Goal: Task Accomplishment & Management: Manage account settings

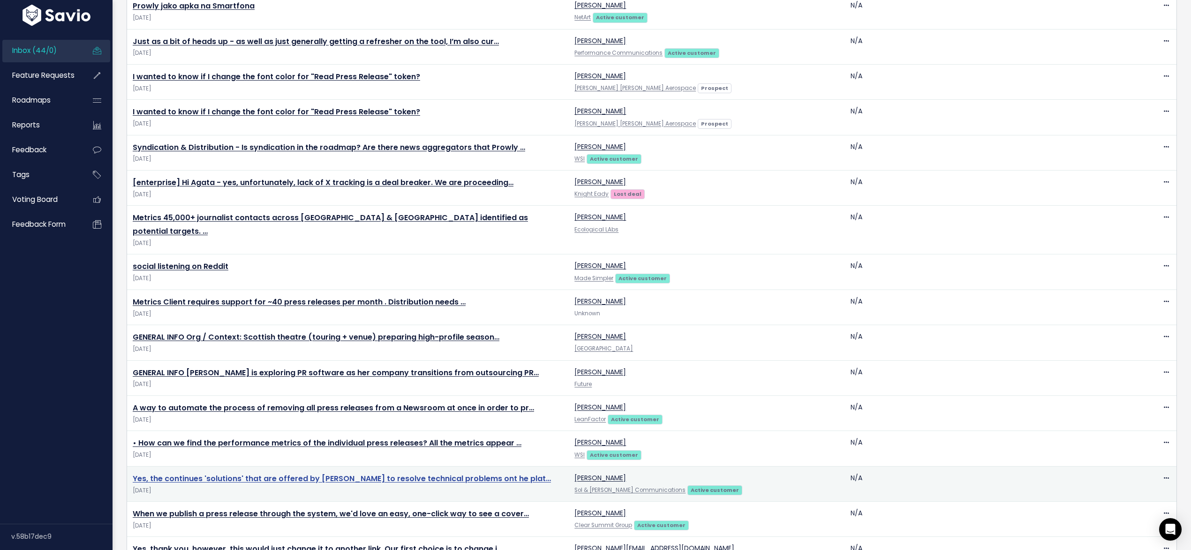
scroll to position [1156, 0]
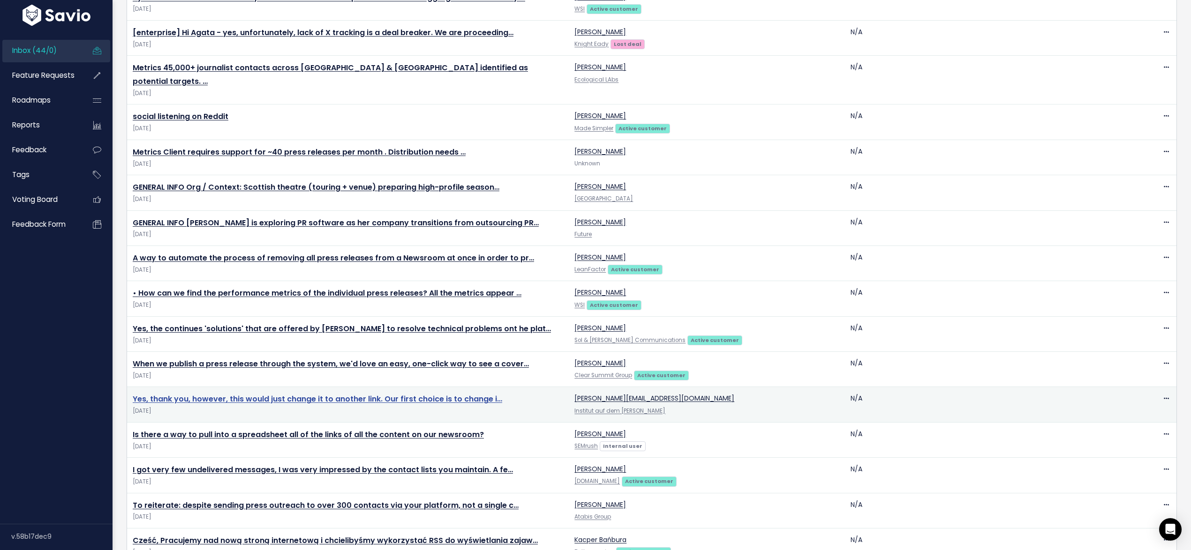
click at [217, 394] on link "Yes, thank you, however, this would just change it to another link. Our first c…" at bounding box center [317, 399] width 369 height 11
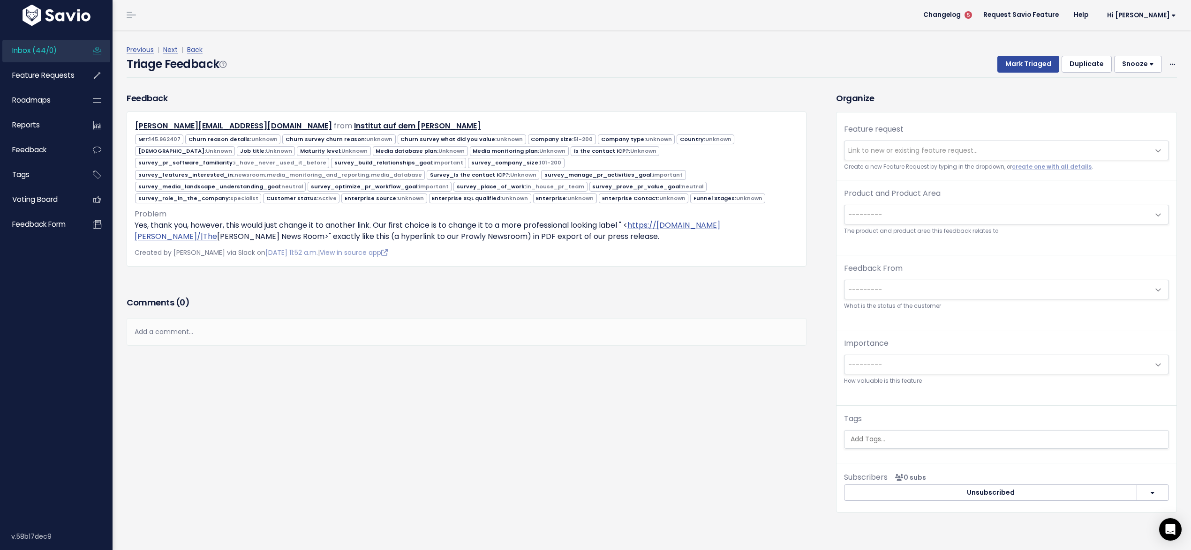
click at [53, 46] on span "Inbox (44/0)" at bounding box center [34, 50] width 45 height 10
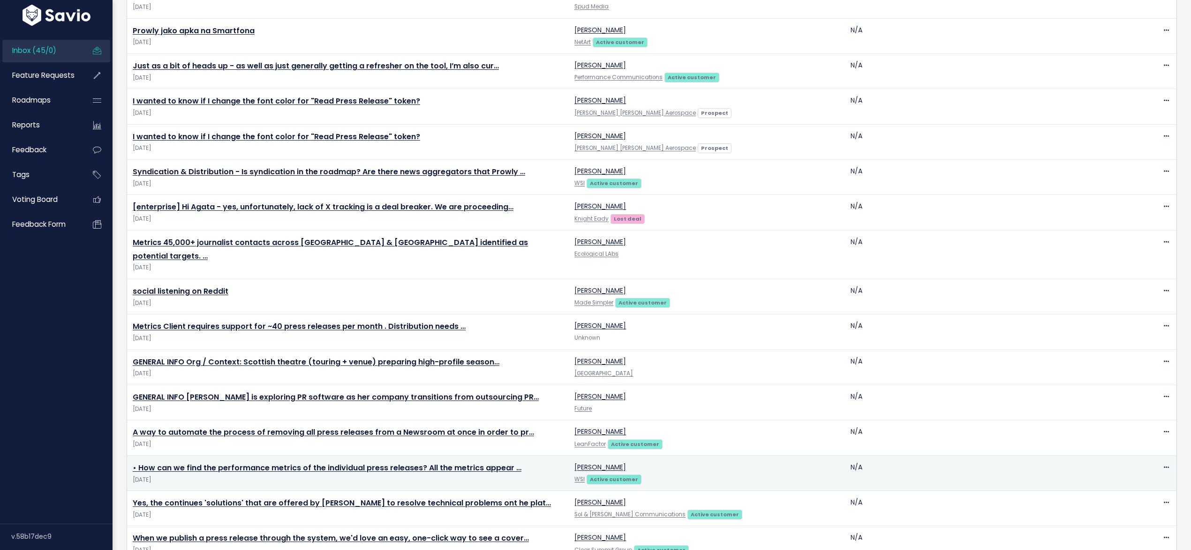
scroll to position [1191, 0]
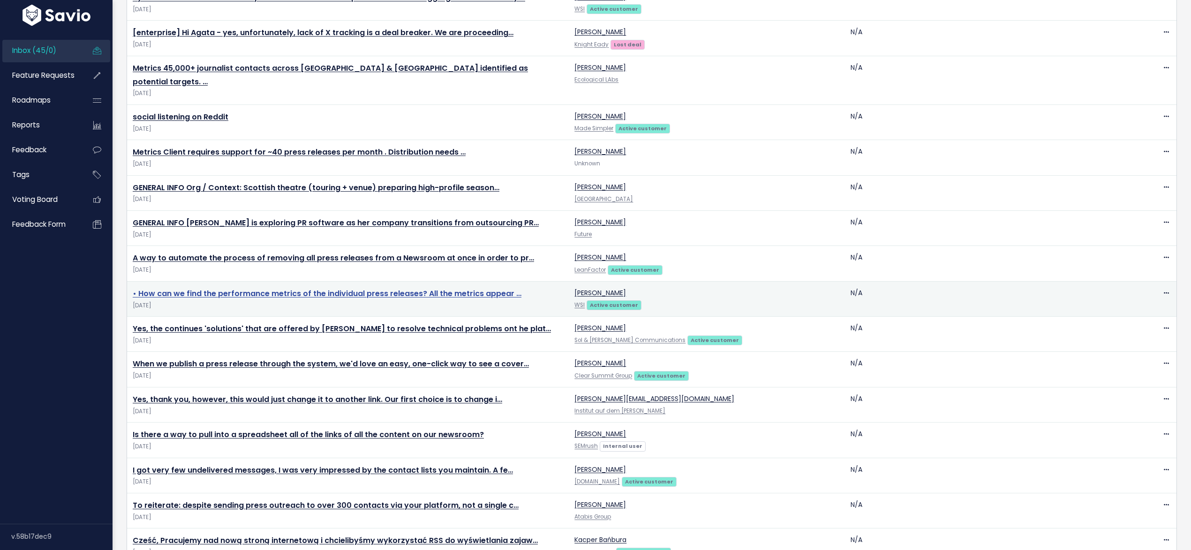
click at [217, 288] on link "• How can we find the performance metrics of the individual press releases? All…" at bounding box center [327, 293] width 389 height 11
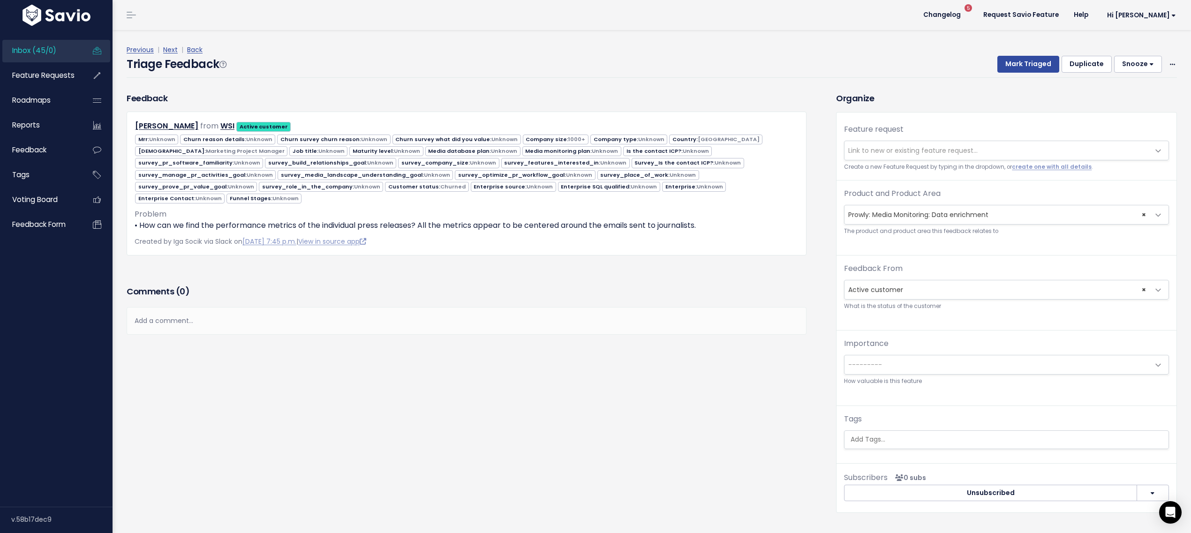
click at [44, 49] on span "Inbox (45/0)" at bounding box center [34, 50] width 44 height 10
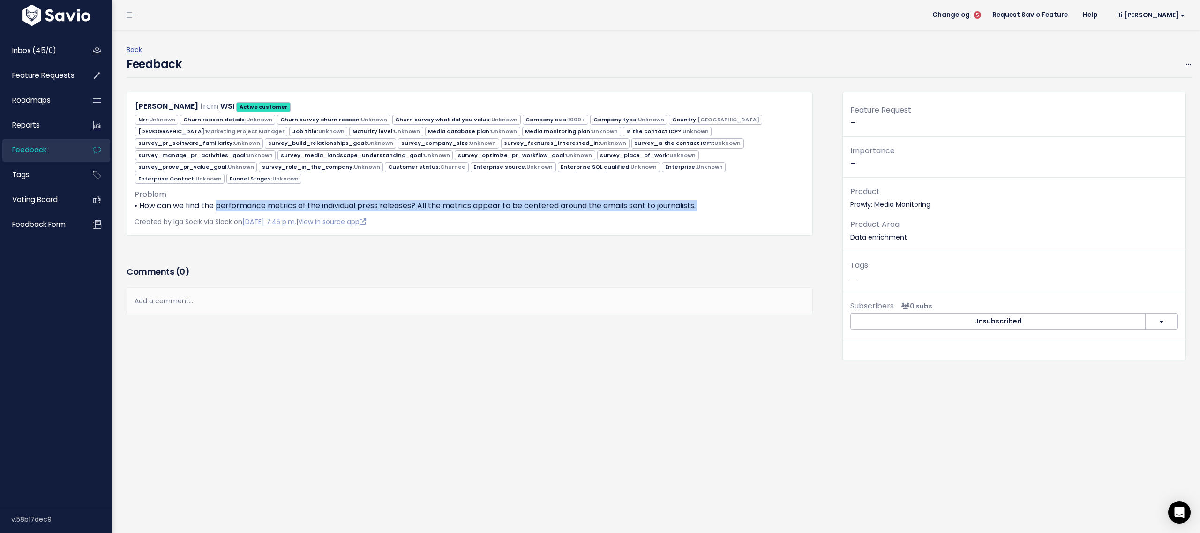
drag, startPoint x: 220, startPoint y: 203, endPoint x: 513, endPoint y: 210, distance: 293.1
click at [513, 210] on div "Cecilia Decima from WSI Active customer" at bounding box center [470, 164] width 686 height 144
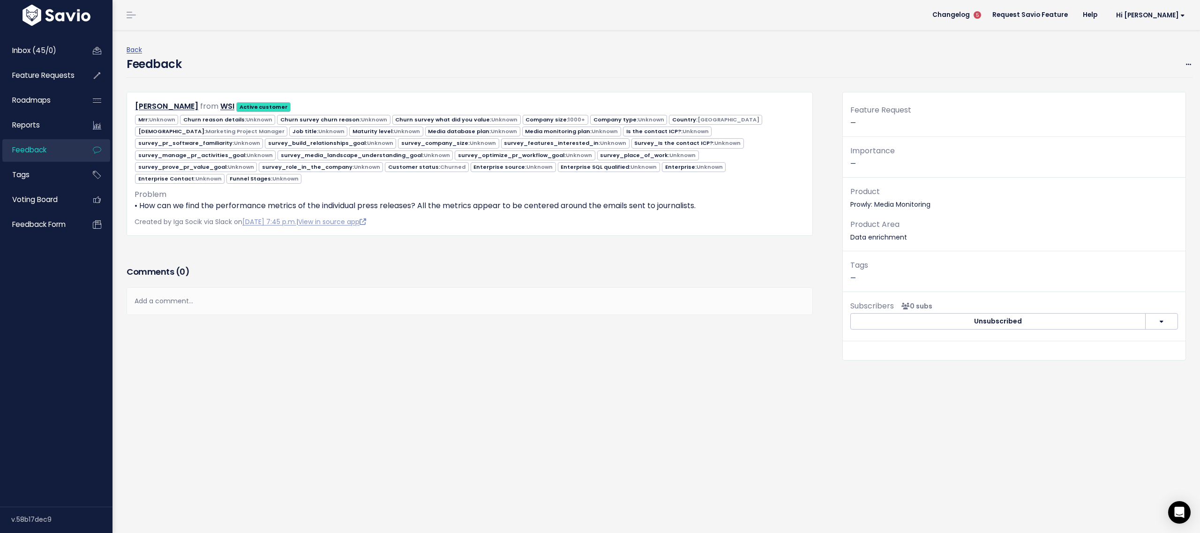
click at [513, 210] on div "Cecilia Decima from WSI Active customer" at bounding box center [470, 164] width 686 height 144
click at [1173, 64] on div "Edit Delete" at bounding box center [1183, 65] width 20 height 12
click at [1186, 62] on icon at bounding box center [1188, 65] width 5 height 6
click at [1151, 81] on link "Edit" at bounding box center [1152, 89] width 68 height 18
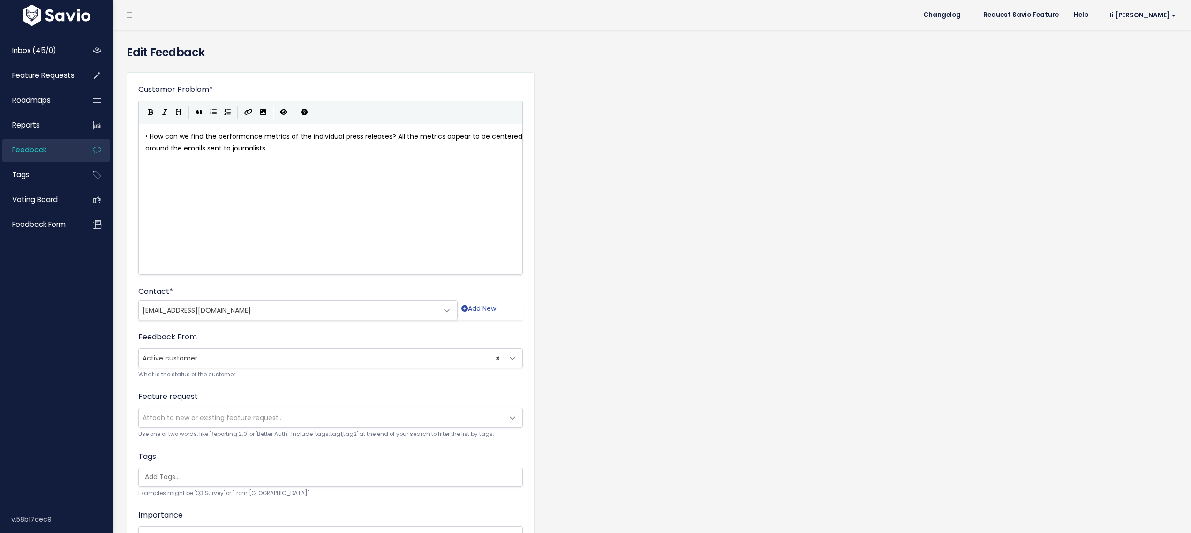
scroll to position [0, 0]
click at [220, 411] on span "Attach to new or existing feature request..." at bounding box center [321, 417] width 365 height 19
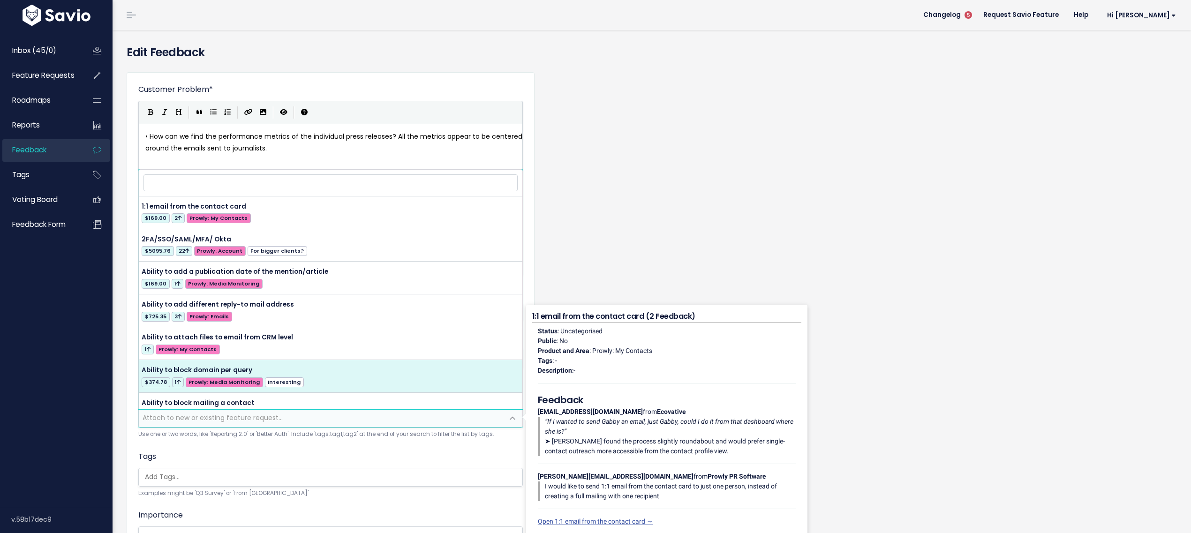
scroll to position [458, 0]
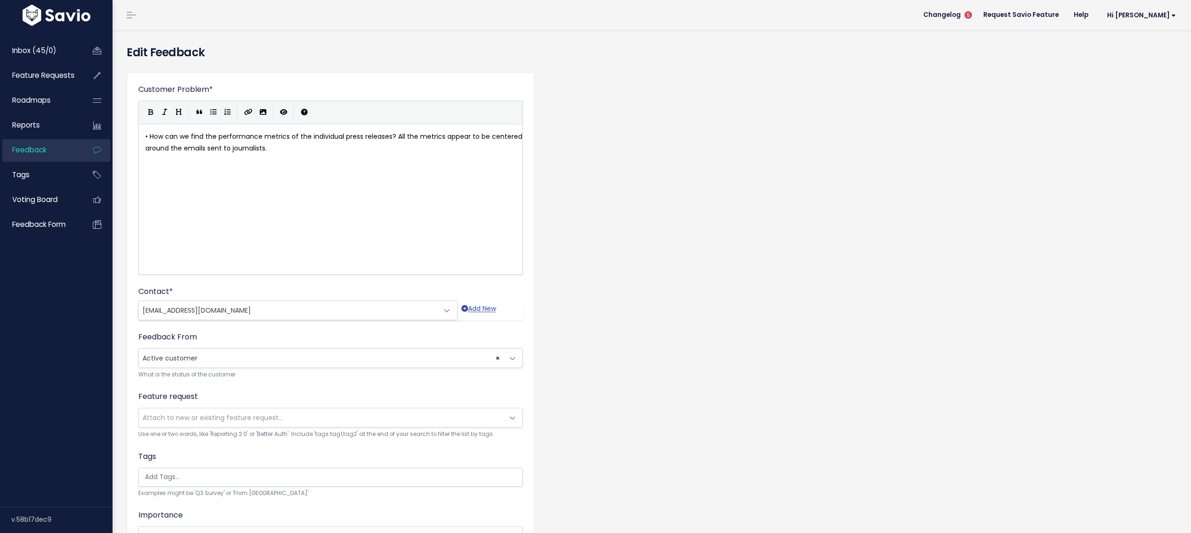
click at [650, 248] on div "Customer Problem * • How can we find the performance metrics of the individual …" at bounding box center [652, 372] width 1064 height 615
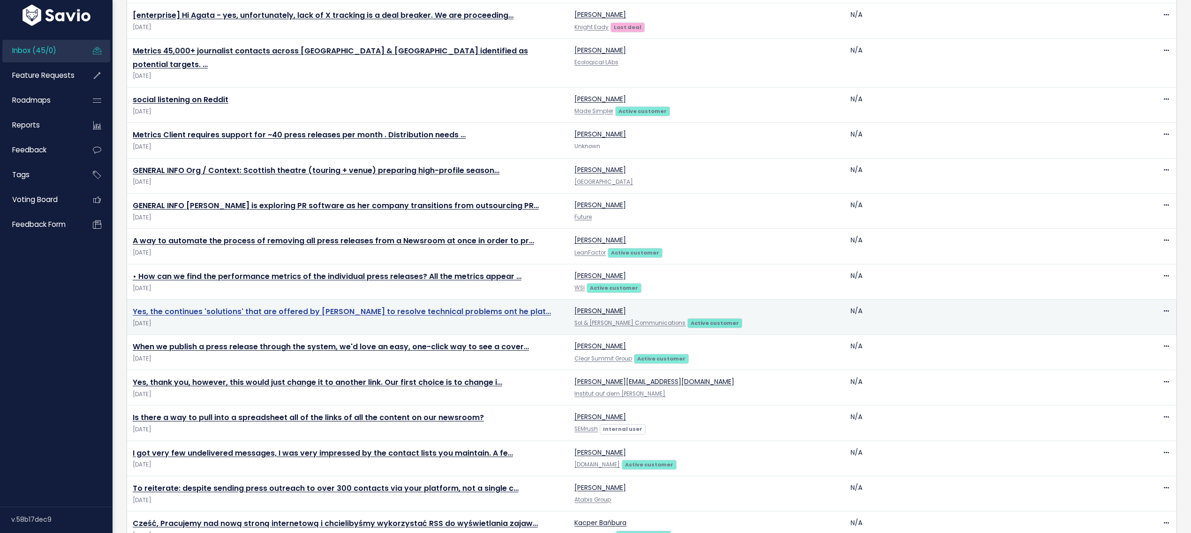
scroll to position [1199, 0]
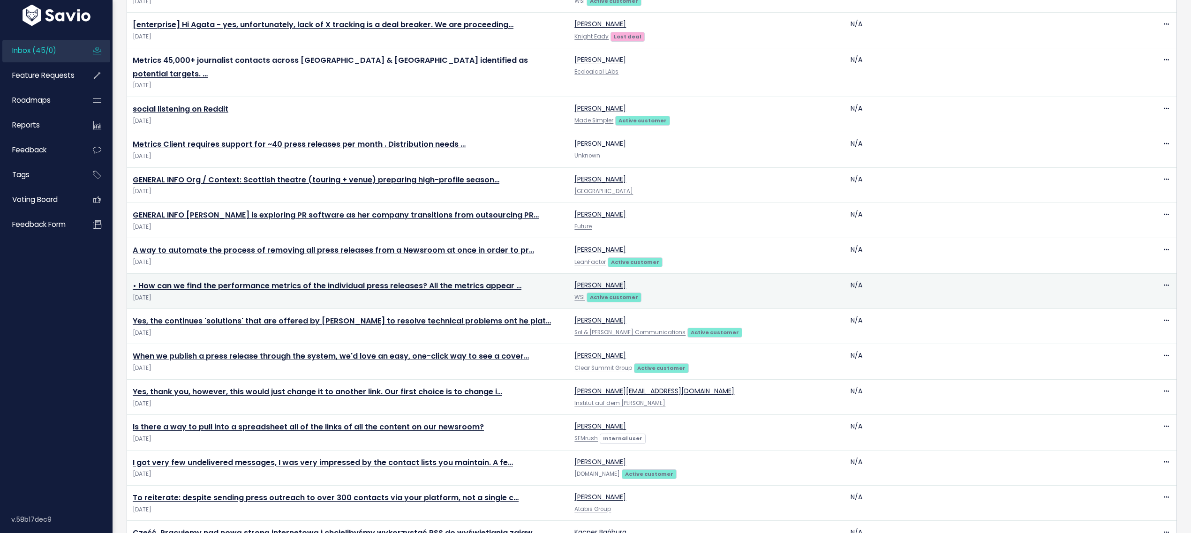
click at [185, 273] on td "• How can we find the performance metrics of the individual press releases? All…" at bounding box center [348, 290] width 442 height 35
click at [186, 280] on link "• How can we find the performance metrics of the individual press releases? All…" at bounding box center [327, 285] width 389 height 11
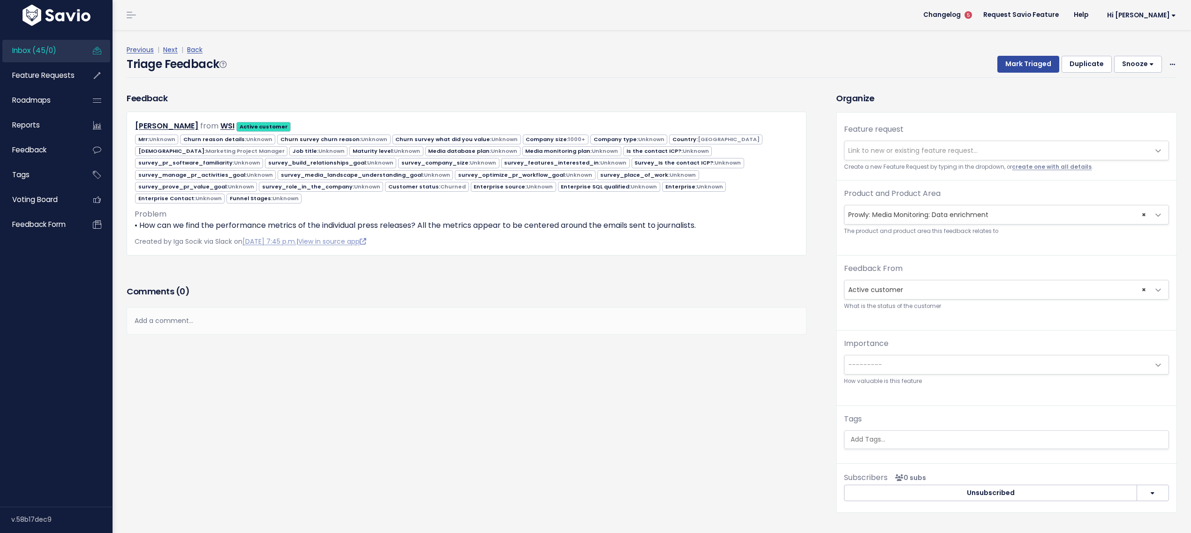
click at [1028, 169] on link "create one with all details" at bounding box center [1052, 167] width 80 height 8
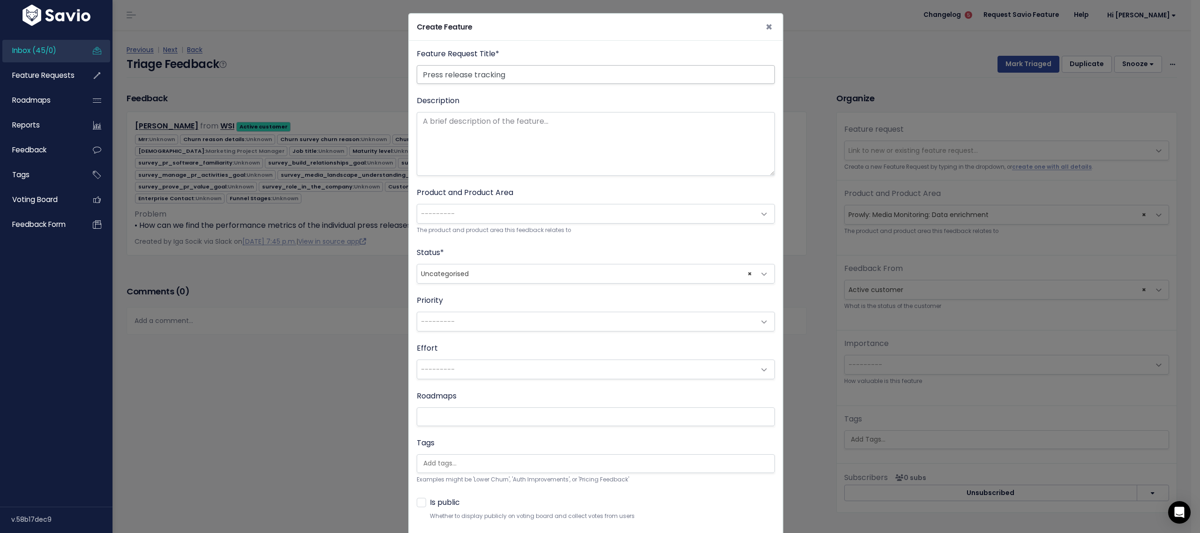
drag, startPoint x: 470, startPoint y: 69, endPoint x: 483, endPoint y: 83, distance: 18.9
click at [469, 69] on input "Press release tracking" at bounding box center [596, 74] width 358 height 19
type input "Press release performance tracking"
click at [529, 145] on textarea "Description" at bounding box center [596, 144] width 358 height 64
paste textarea "something more thank backlink tracking eg. i publish press release and there's …"
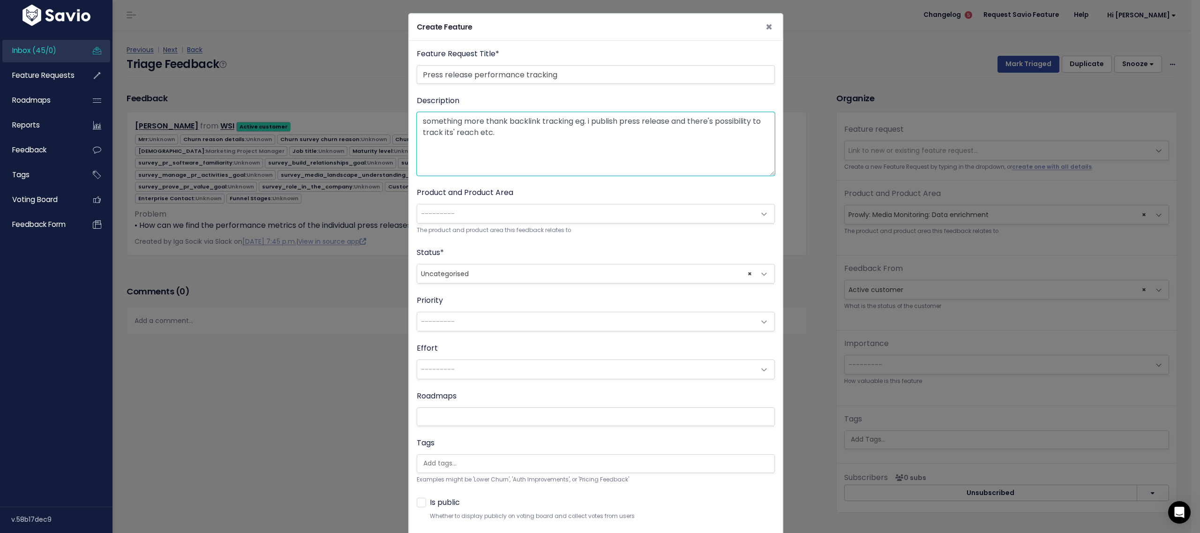
type textarea "something more thank backlink tracking eg. i publish press release and there's …"
click at [552, 213] on span "---------" at bounding box center [586, 213] width 338 height 19
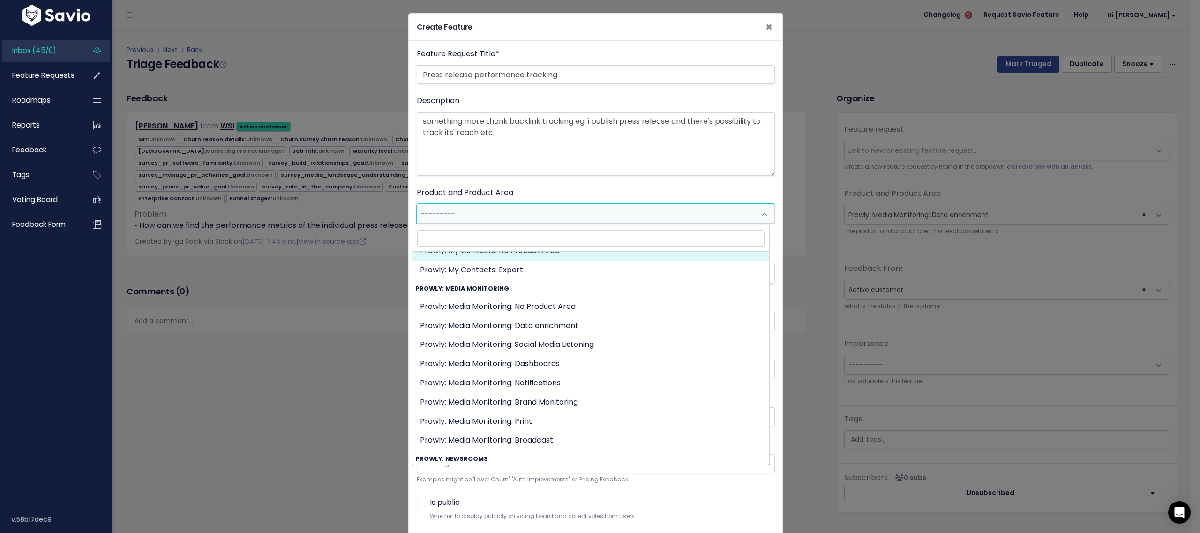
scroll to position [443, 0]
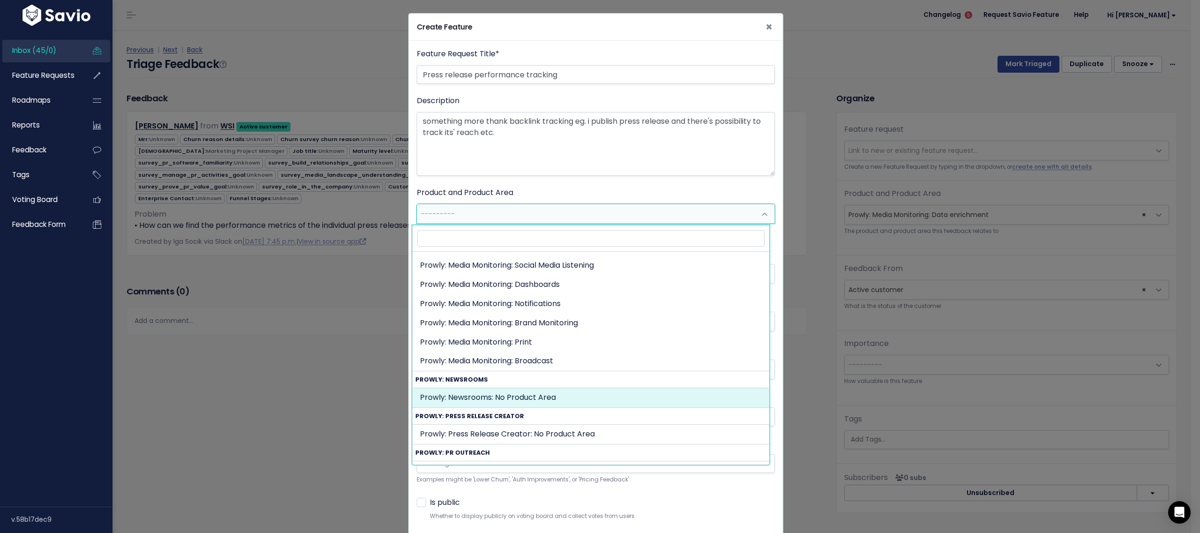
type input "n"
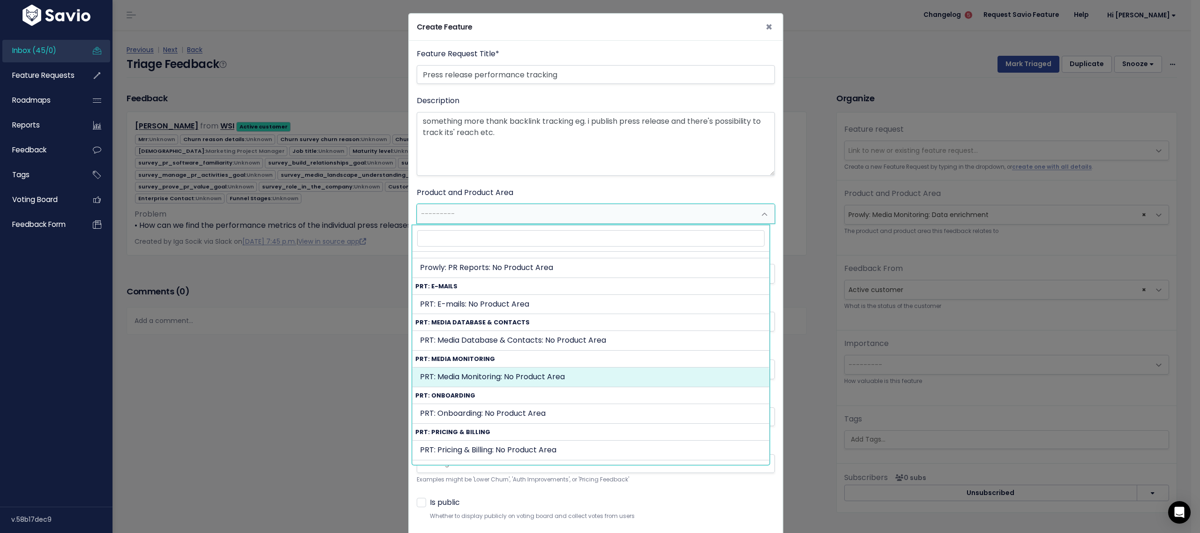
scroll to position [704, 0]
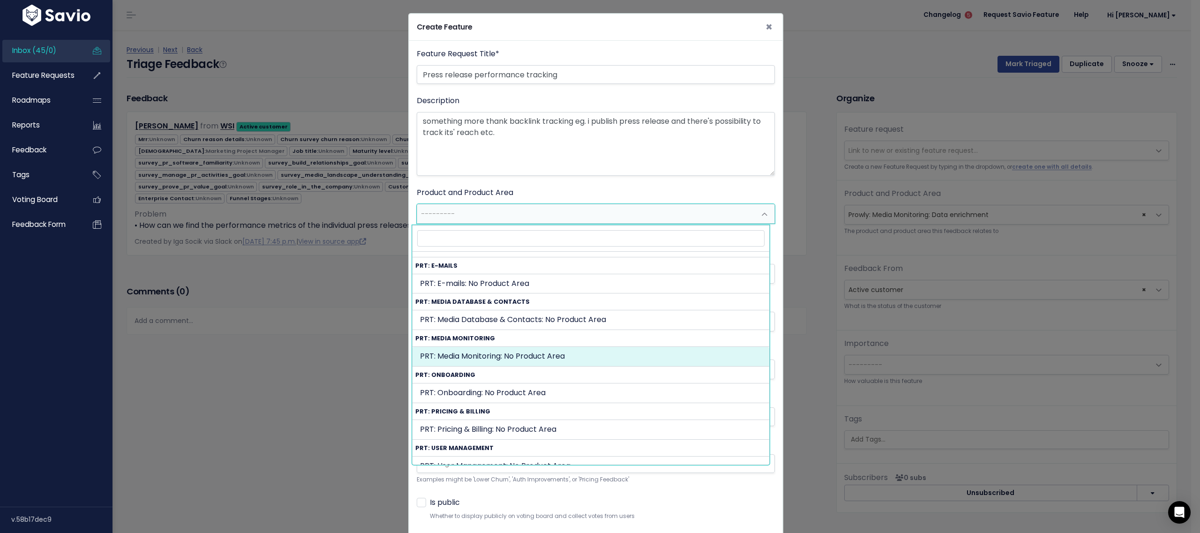
select select "PRT_MEDIA_MONITORING:"
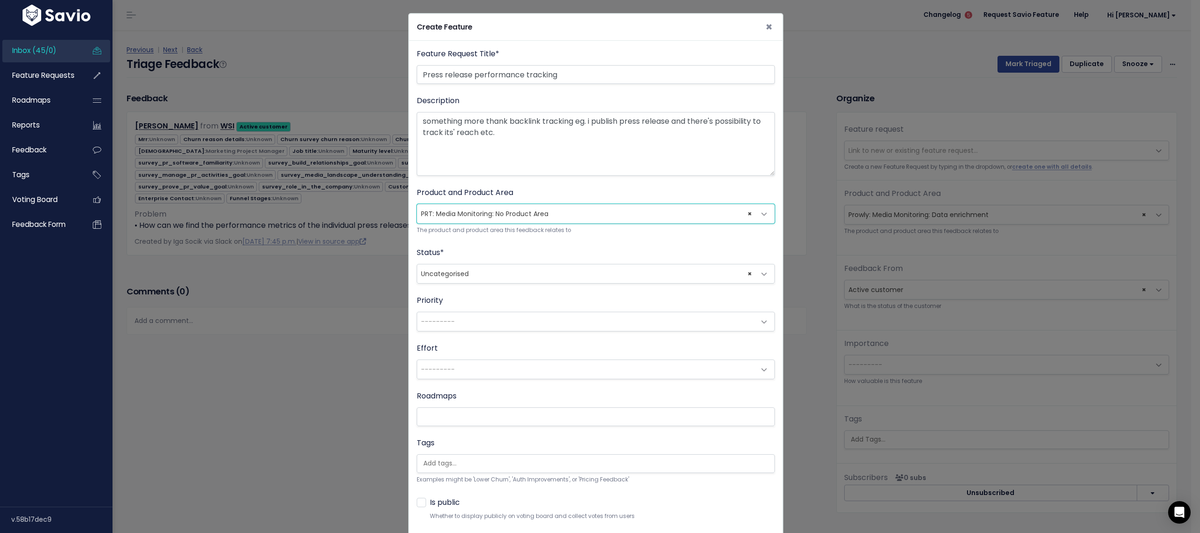
scroll to position [55, 0]
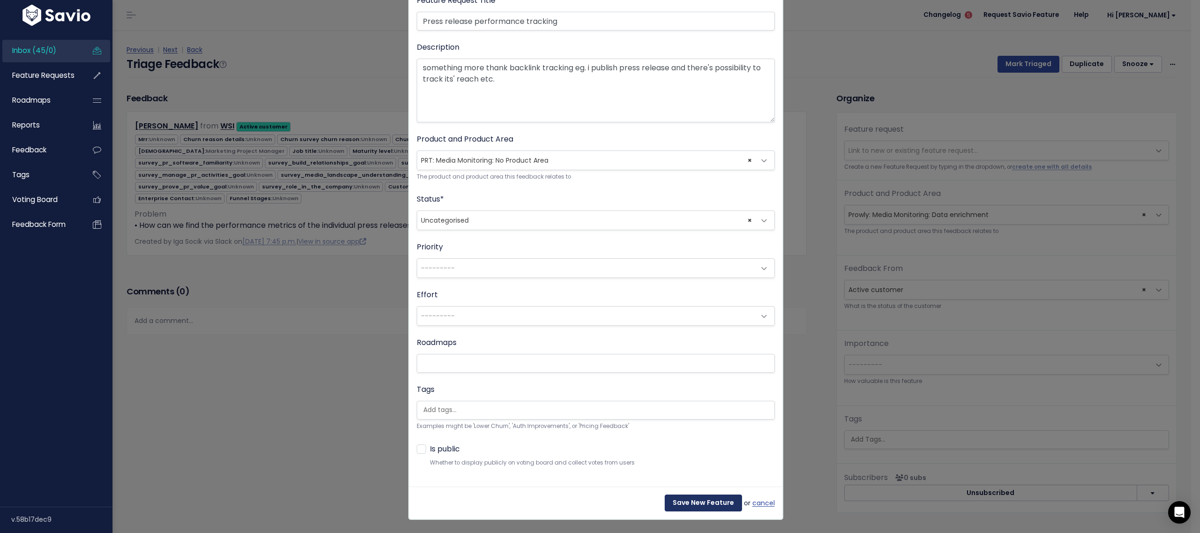
click at [702, 503] on input "Save New Feature" at bounding box center [703, 503] width 77 height 17
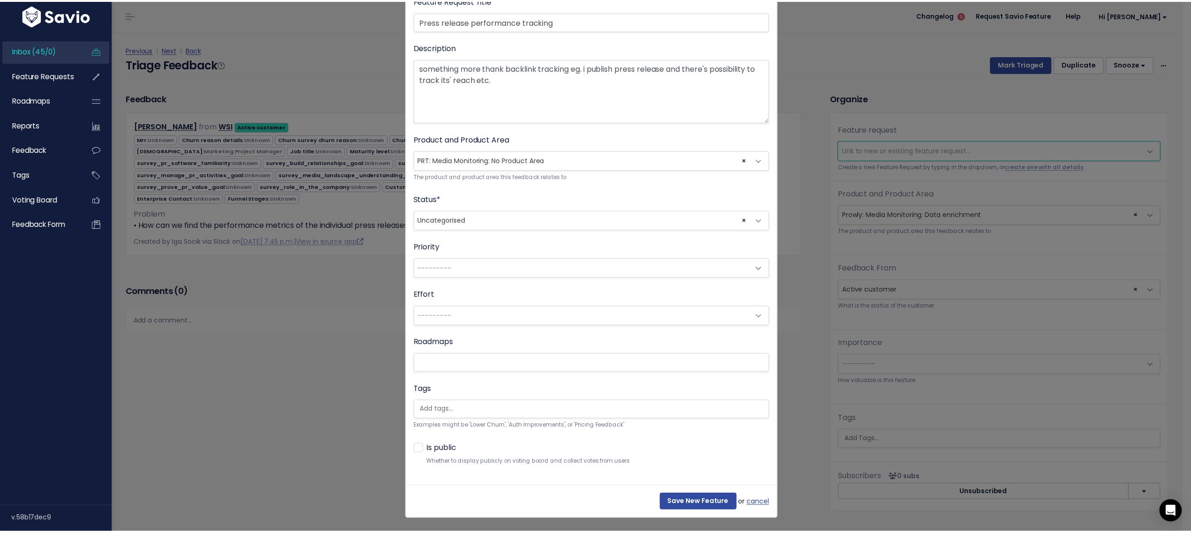
scroll to position [0, 0]
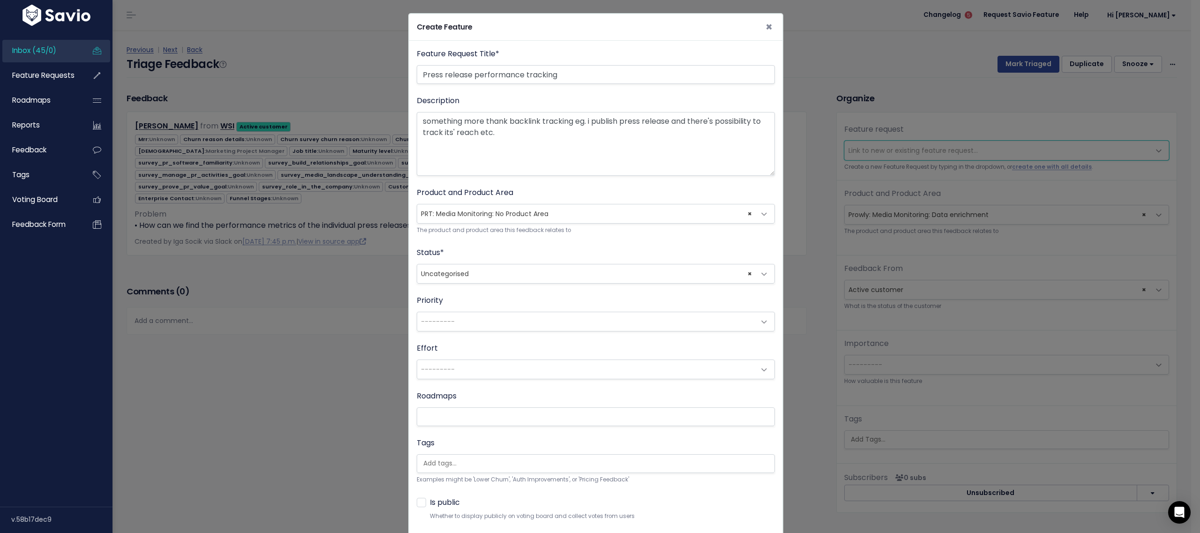
select select "63928"
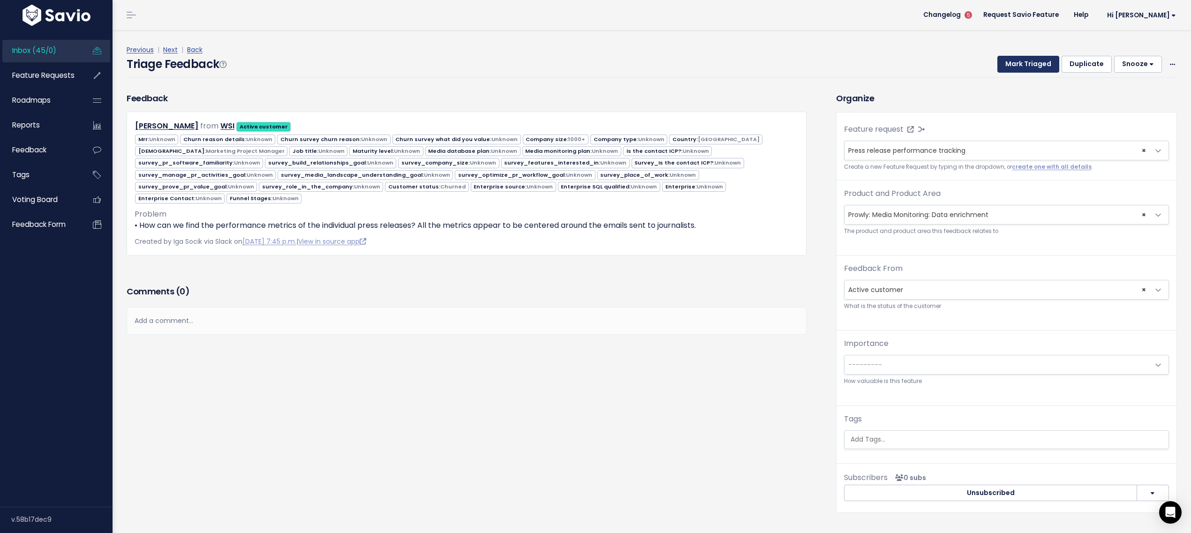
click at [1011, 66] on button "Mark Triaged" at bounding box center [1028, 64] width 62 height 17
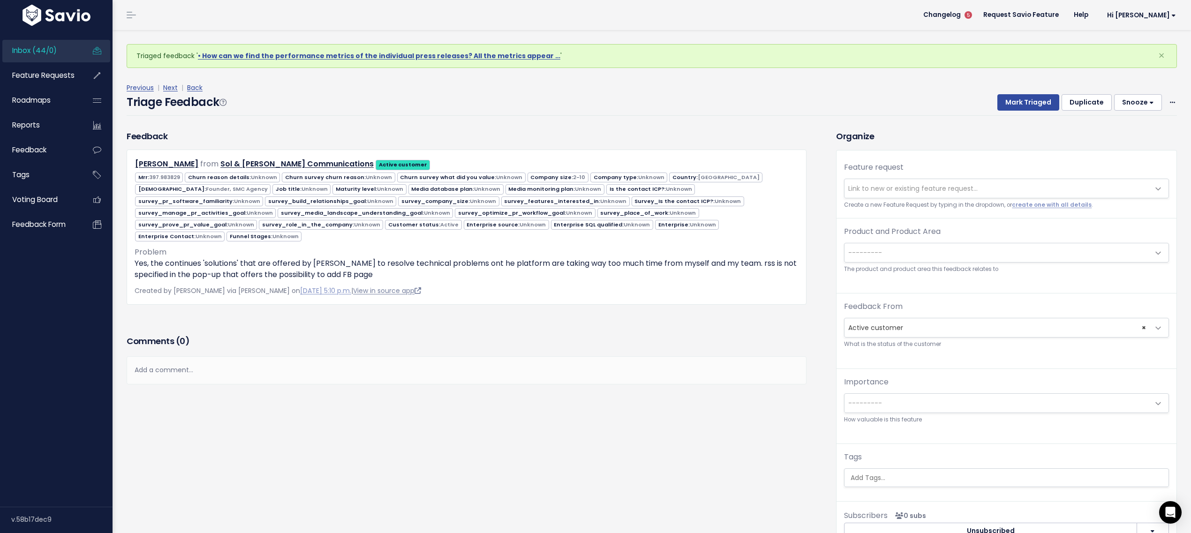
click at [385, 286] on link "View in source app" at bounding box center [387, 290] width 68 height 9
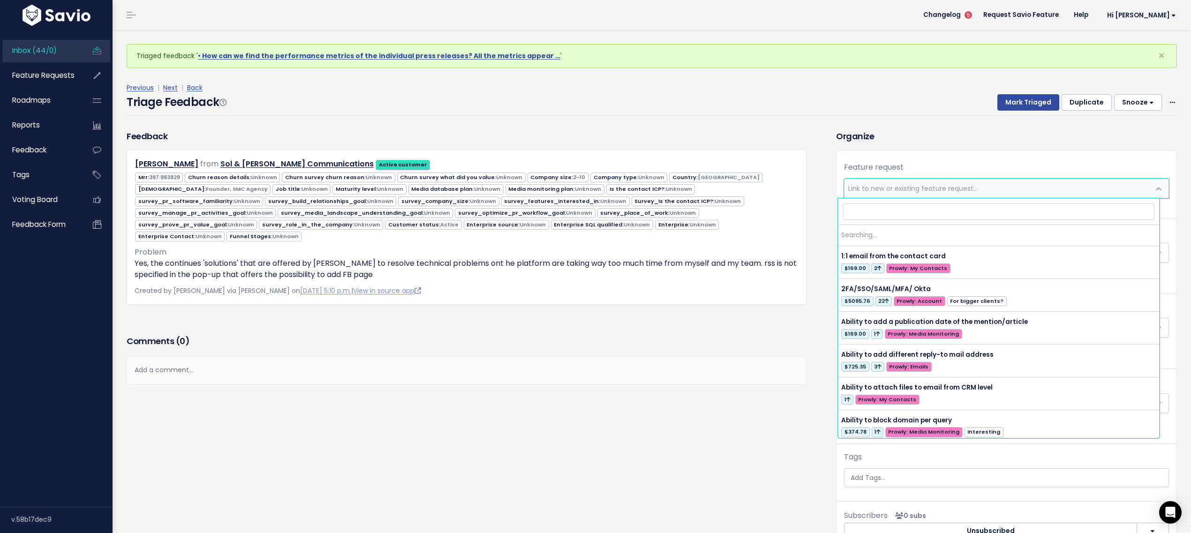
click at [903, 188] on span "Link to new or existing feature request..." at bounding box center [912, 188] width 129 height 9
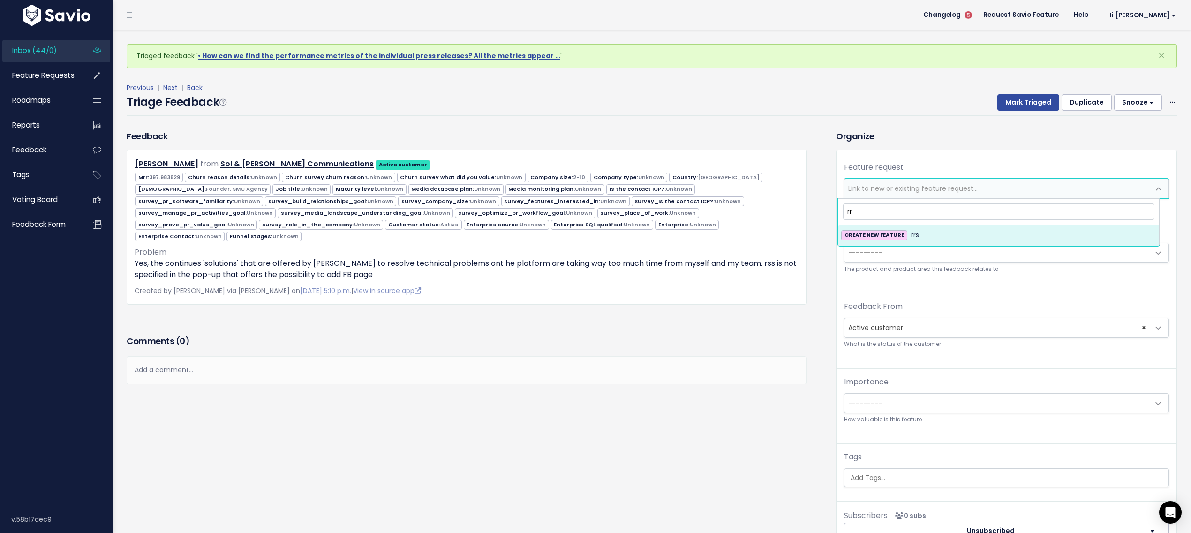
type input "r"
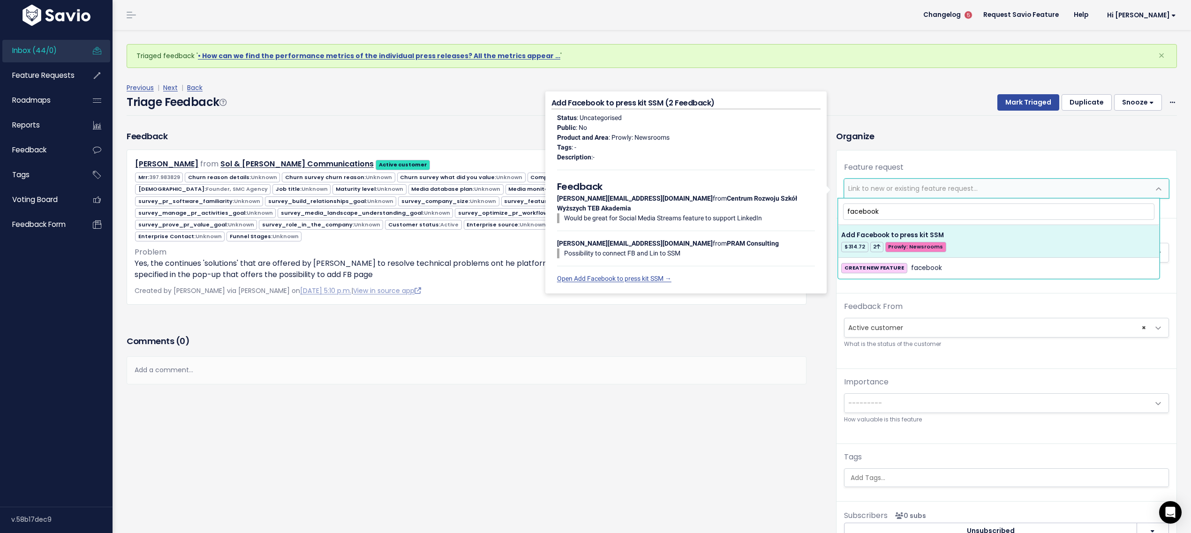
type input "facebook"
select select "33446"
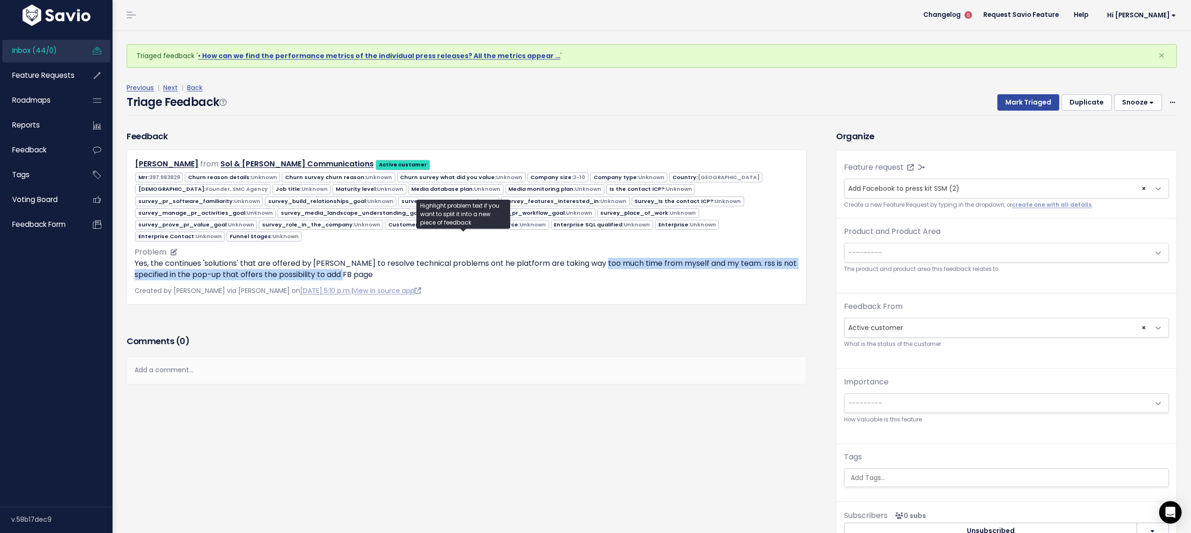
drag, startPoint x: 628, startPoint y: 252, endPoint x: 693, endPoint y: 257, distance: 64.9
click at [693, 258] on p "Yes, the continues 'solutions' that are offered by Prowly to resolve technical …" at bounding box center [467, 269] width 664 height 23
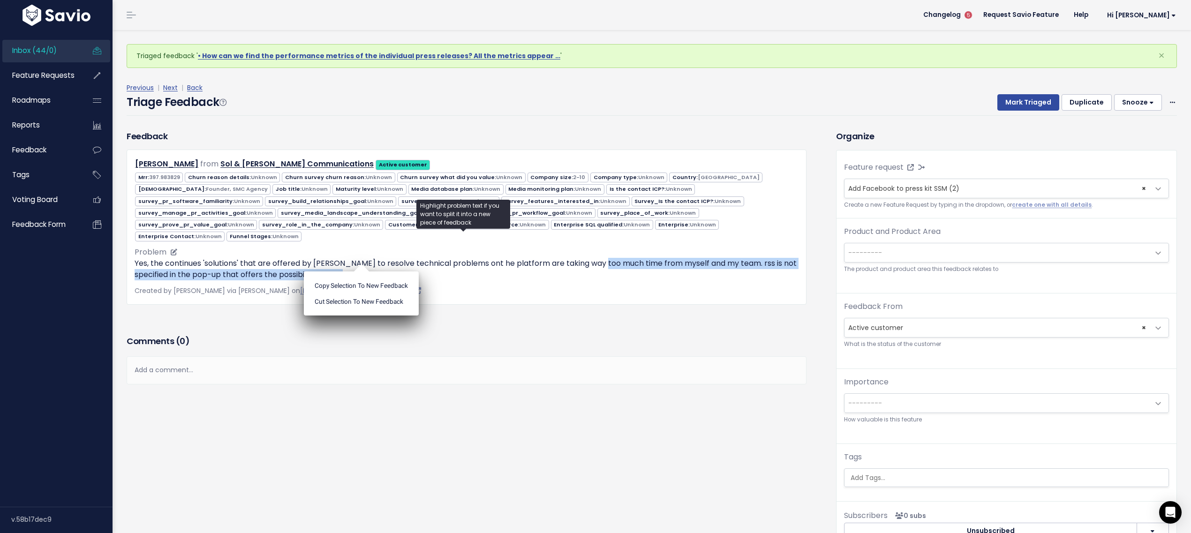
click at [693, 258] on p "Yes, the continues 'solutions' that are offered by Prowly to resolve technical …" at bounding box center [467, 269] width 664 height 23
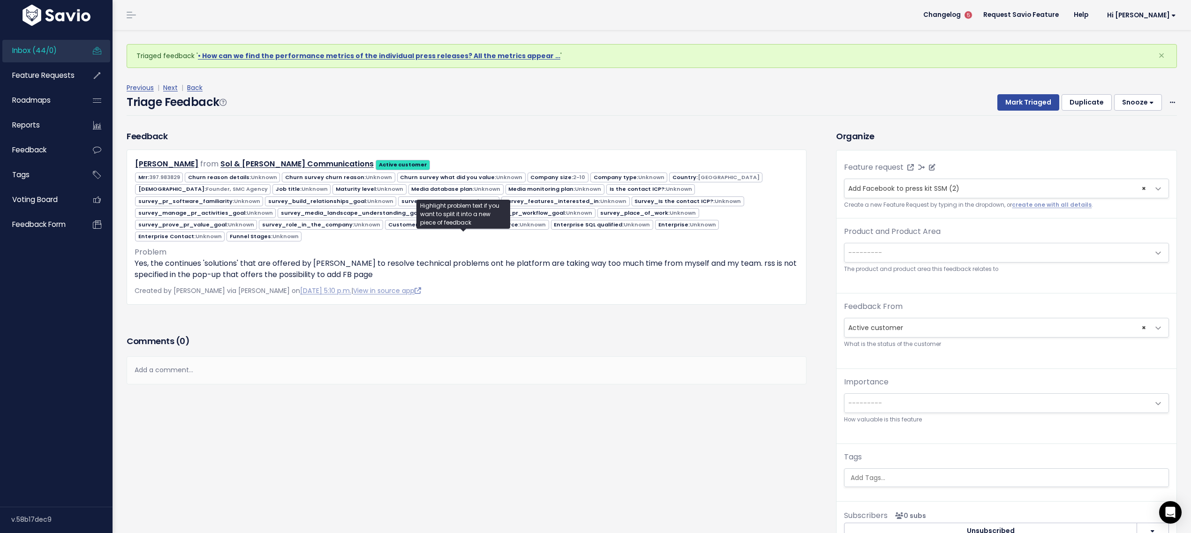
select select
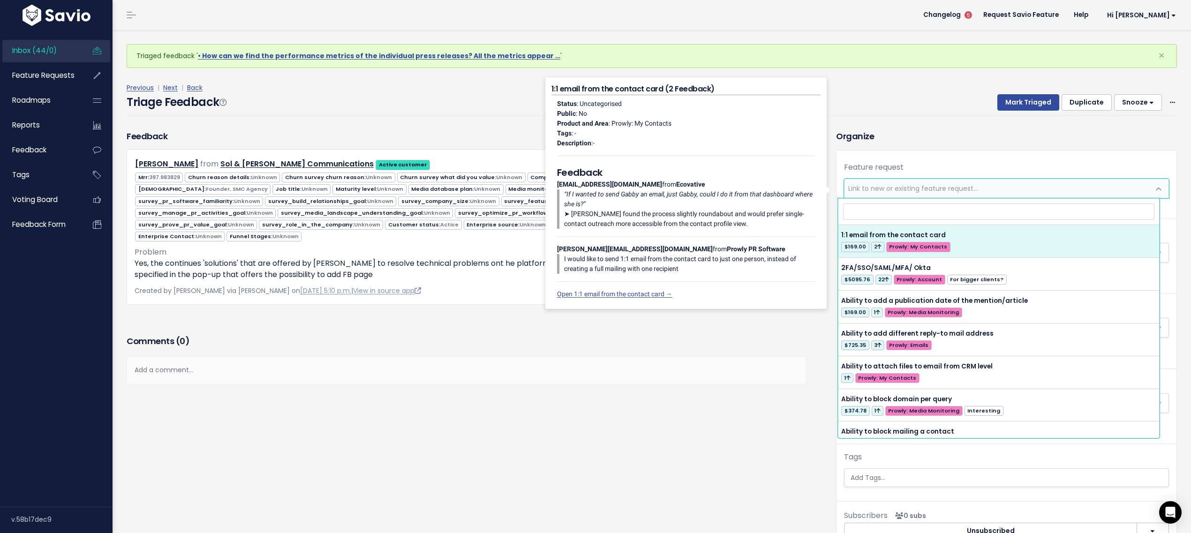
click at [1011, 144] on div "Organize Feature request --------- <span class='js-fr-id font600' data-id=33446…" at bounding box center [1006, 340] width 355 height 421
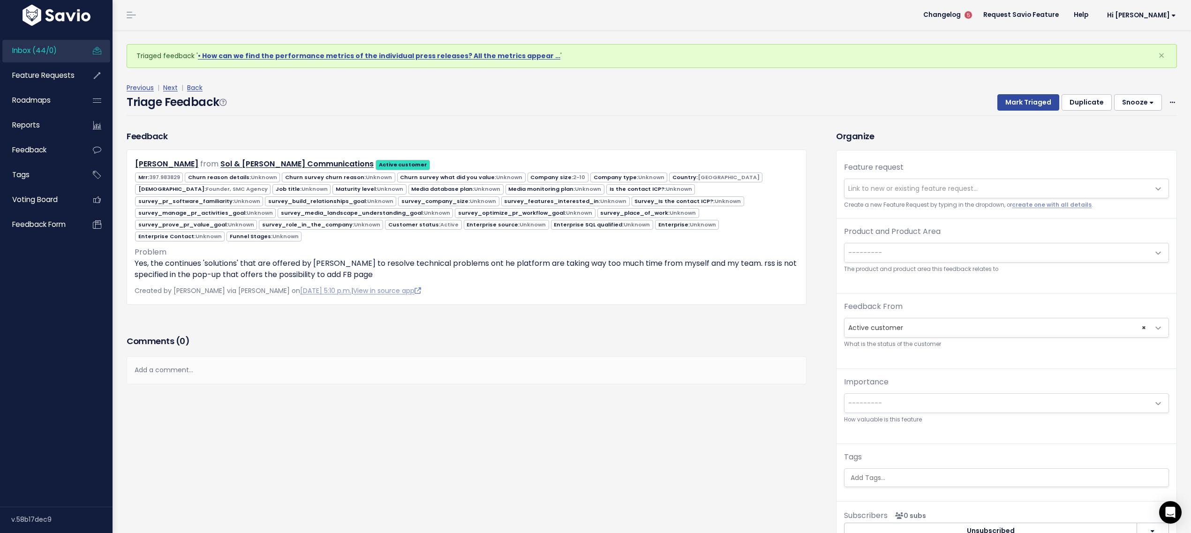
click at [899, 250] on span "---------" at bounding box center [996, 252] width 305 height 19
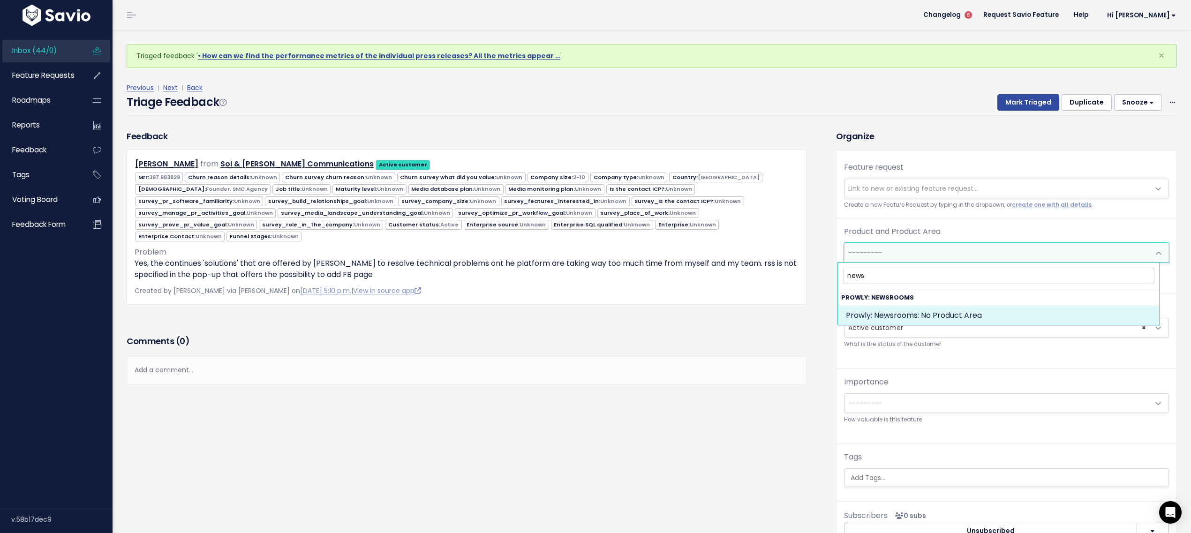
type input "news"
select select "NEWSROOMS:"
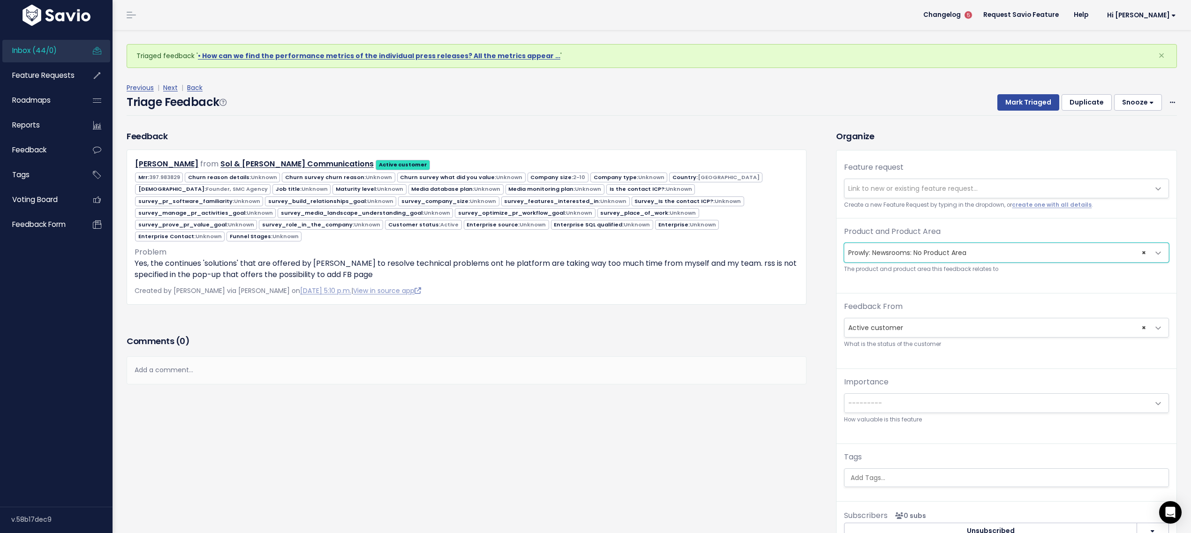
scroll to position [30, 0]
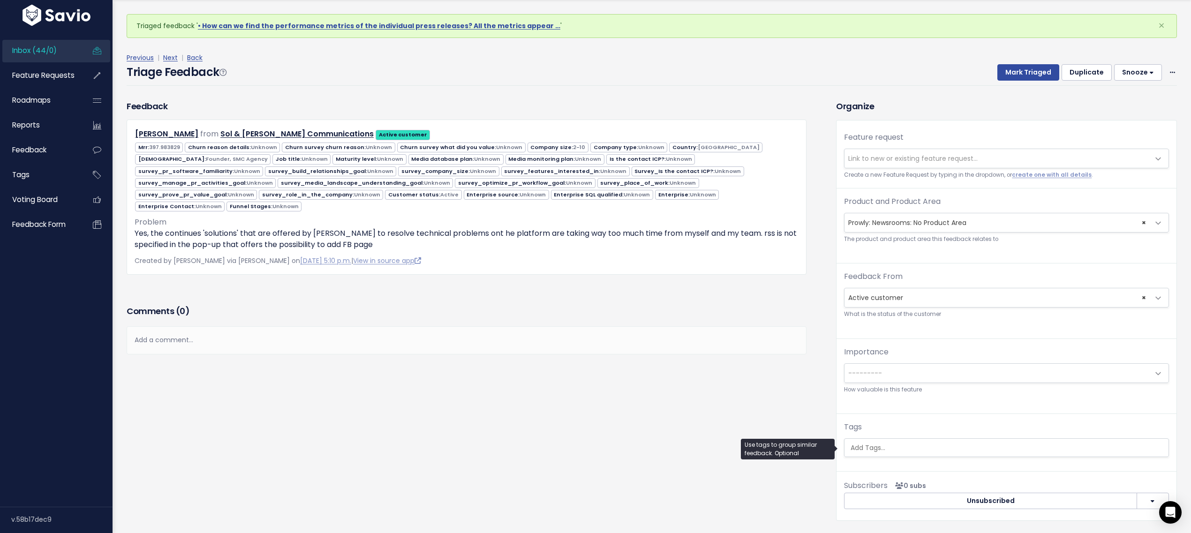
click at [872, 449] on input "search" at bounding box center [1007, 448] width 320 height 10
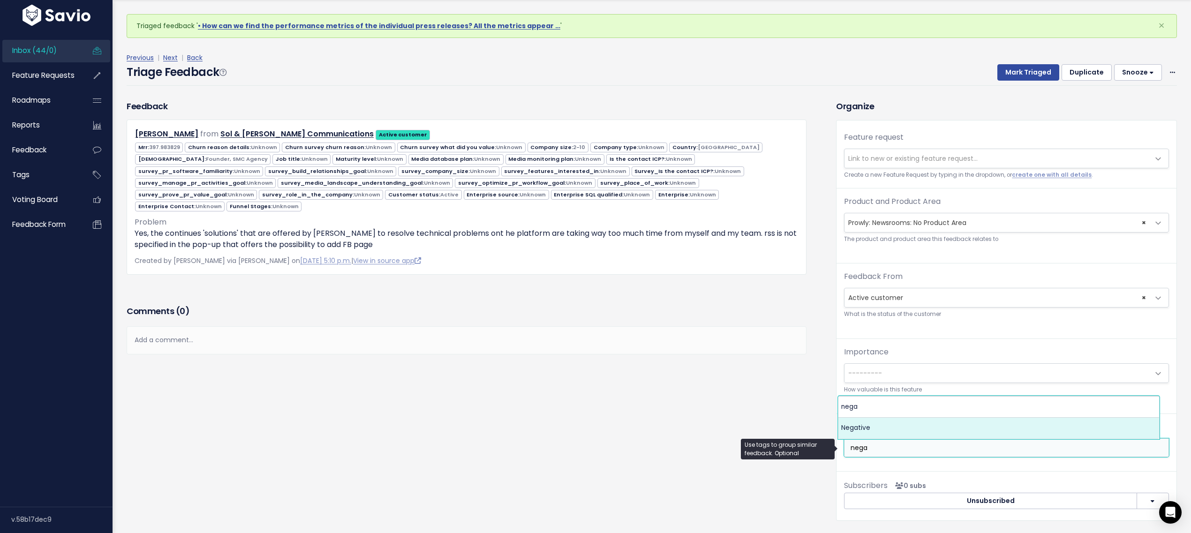
type input "nega"
select select "7969"
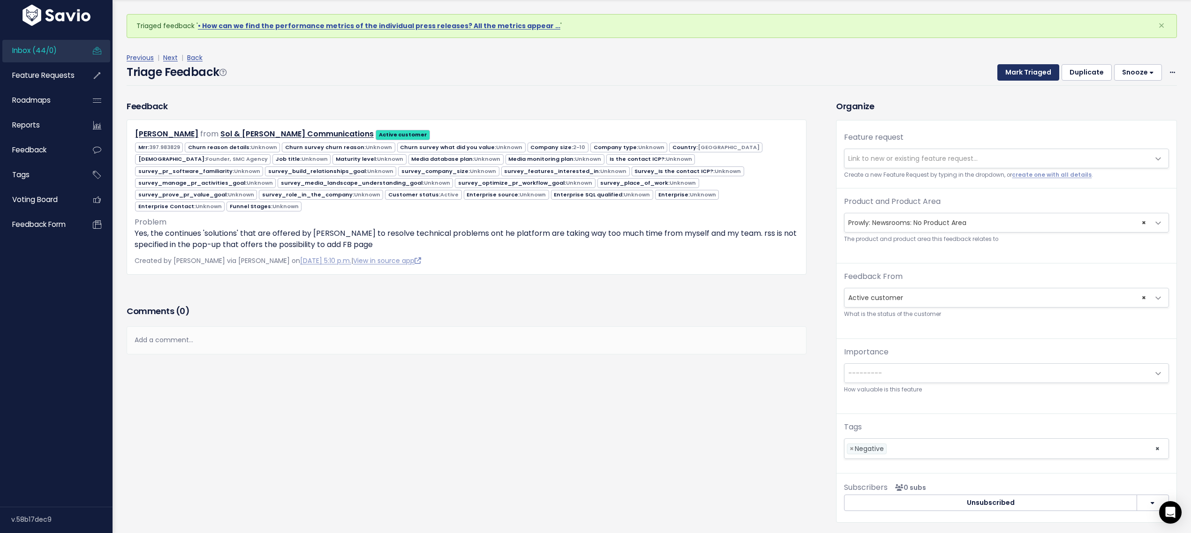
click at [1020, 64] on button "Mark Triaged" at bounding box center [1028, 72] width 62 height 17
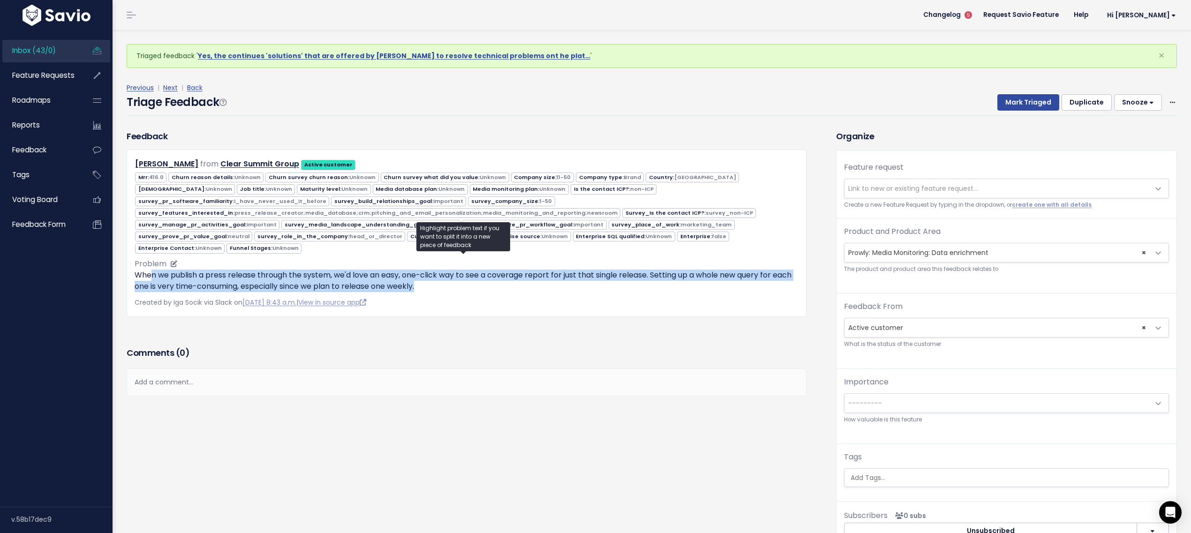
drag, startPoint x: 150, startPoint y: 272, endPoint x: 647, endPoint y: 278, distance: 496.5
click at [647, 278] on p "When we publish a press release through the system, we'd love an easy, one-clic…" at bounding box center [467, 281] width 664 height 23
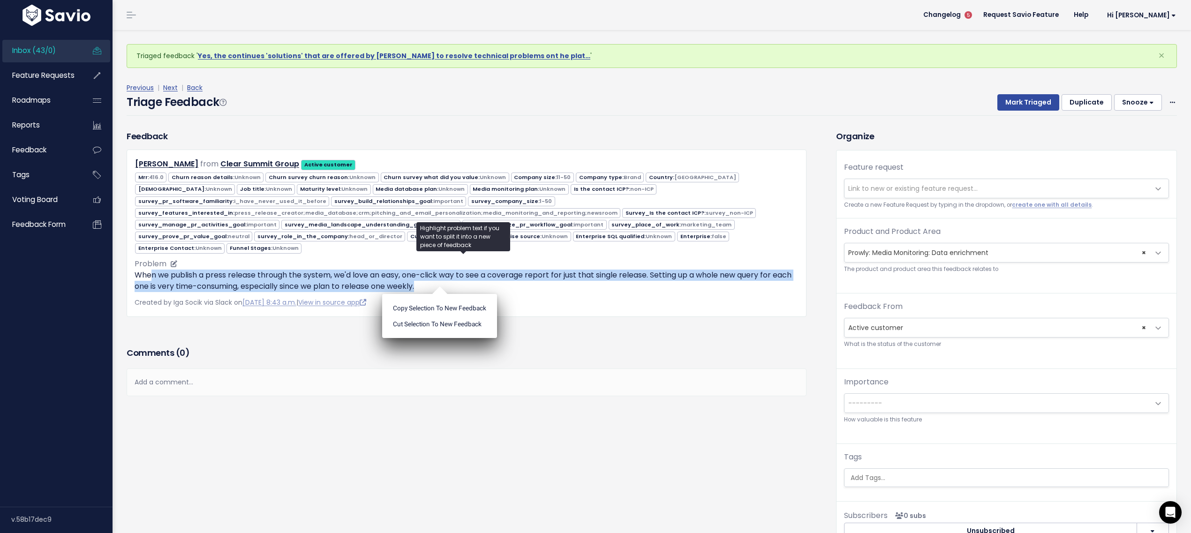
click at [647, 278] on p "When we publish a press release through the system, we'd love an easy, one-clic…" at bounding box center [467, 281] width 664 height 23
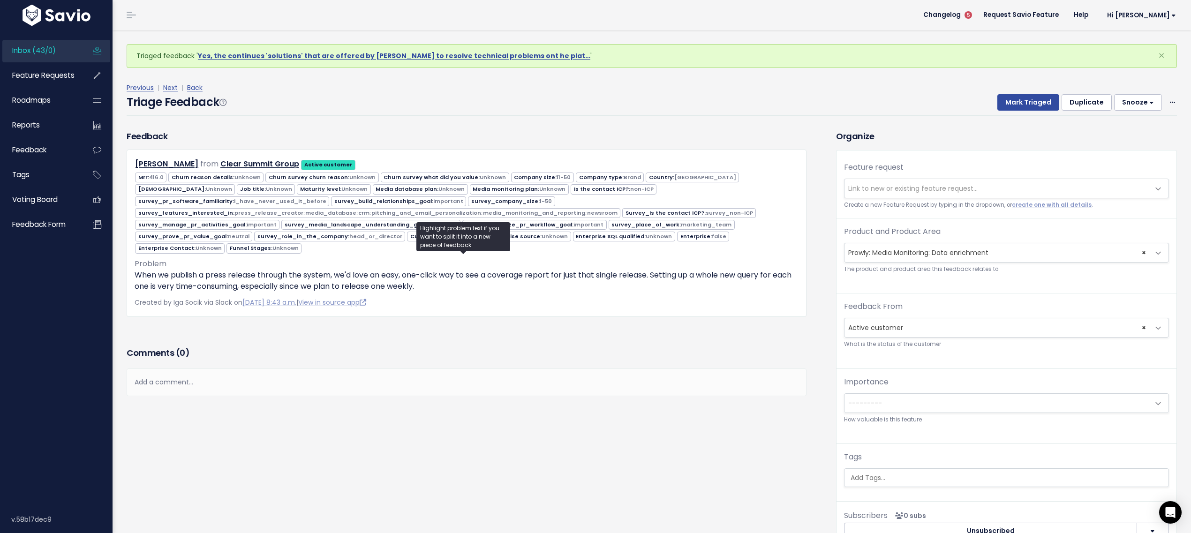
click at [872, 201] on small "Create a new Feature Request by typing in the dropdown, or create one with all …" at bounding box center [1006, 205] width 325 height 10
click at [872, 194] on span "Link to new or existing feature request..." at bounding box center [996, 188] width 305 height 19
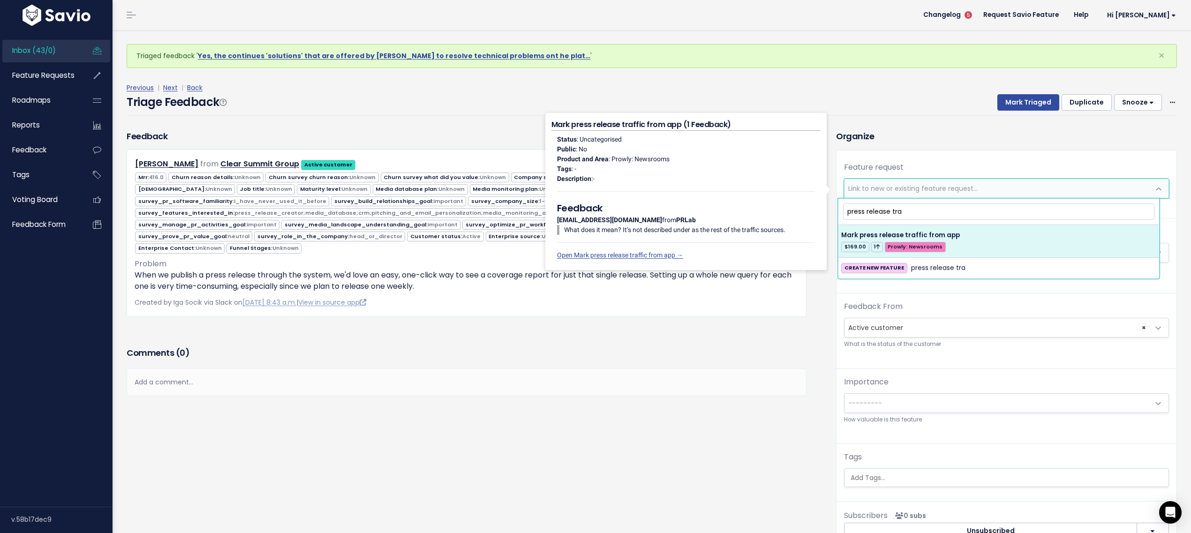
drag, startPoint x: 898, startPoint y: 210, endPoint x: 816, endPoint y: 210, distance: 82.5
click at [816, 210] on body "Inbox (43/0) Feature Requests Roadmaps ×" at bounding box center [595, 299] width 1191 height 599
type input "a"
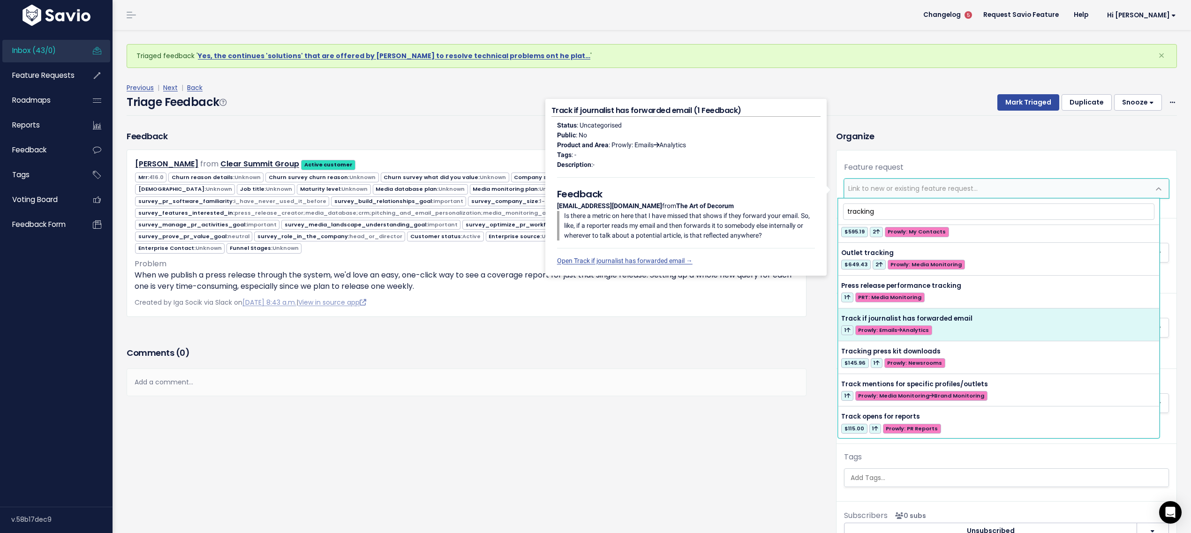
scroll to position [12, 0]
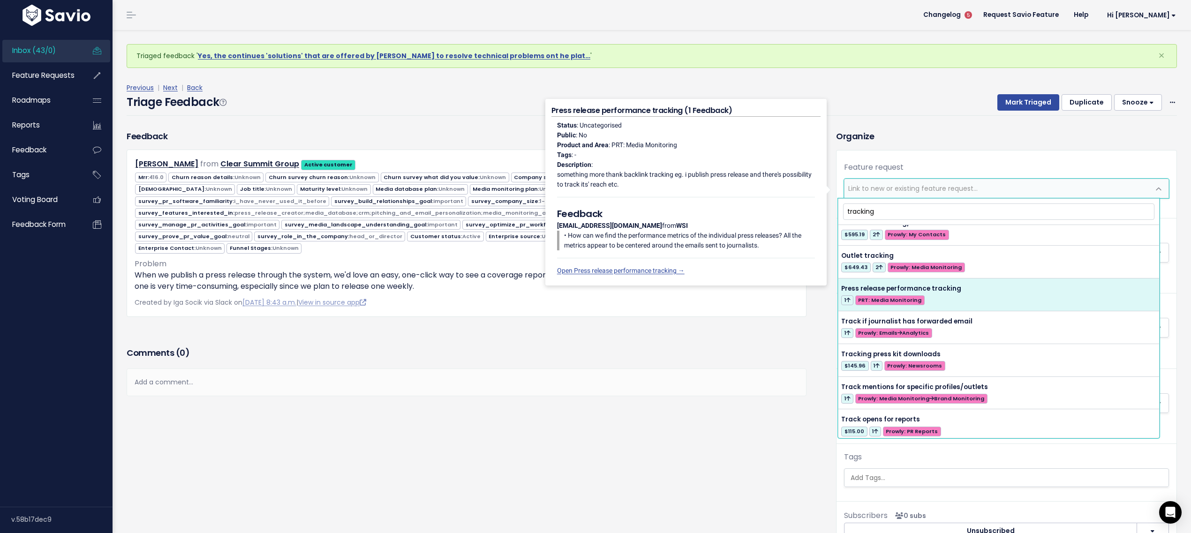
type input "tracking"
select select "63928"
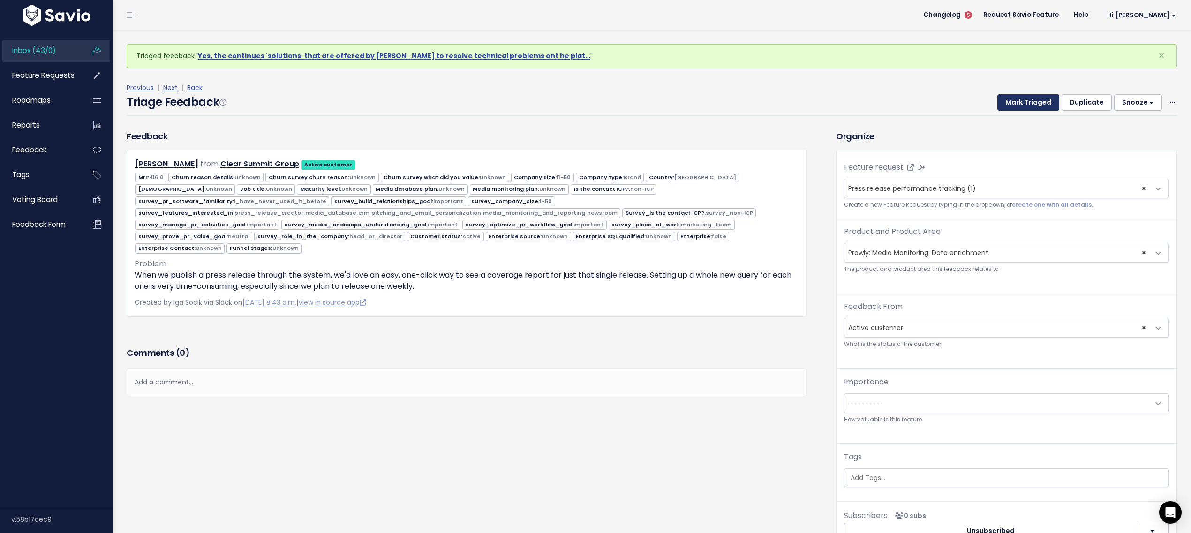
click at [1009, 103] on button "Mark Triaged" at bounding box center [1028, 102] width 62 height 17
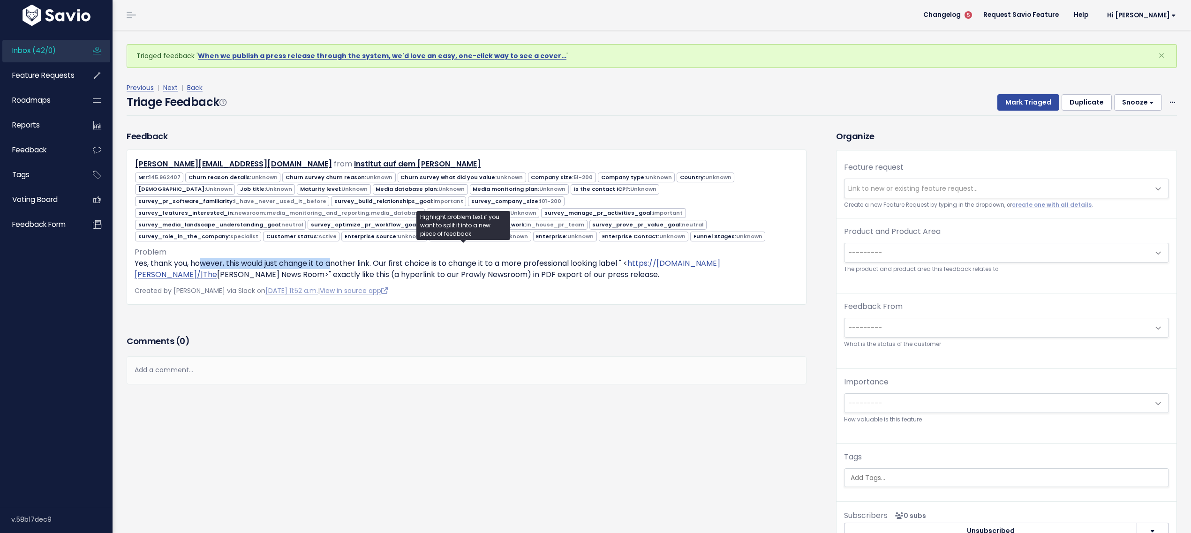
drag, startPoint x: 199, startPoint y: 259, endPoint x: 338, endPoint y: 260, distance: 138.8
click at [338, 261] on p "Yes, thank you, however, this would just change it to another link. Our first c…" at bounding box center [467, 269] width 664 height 23
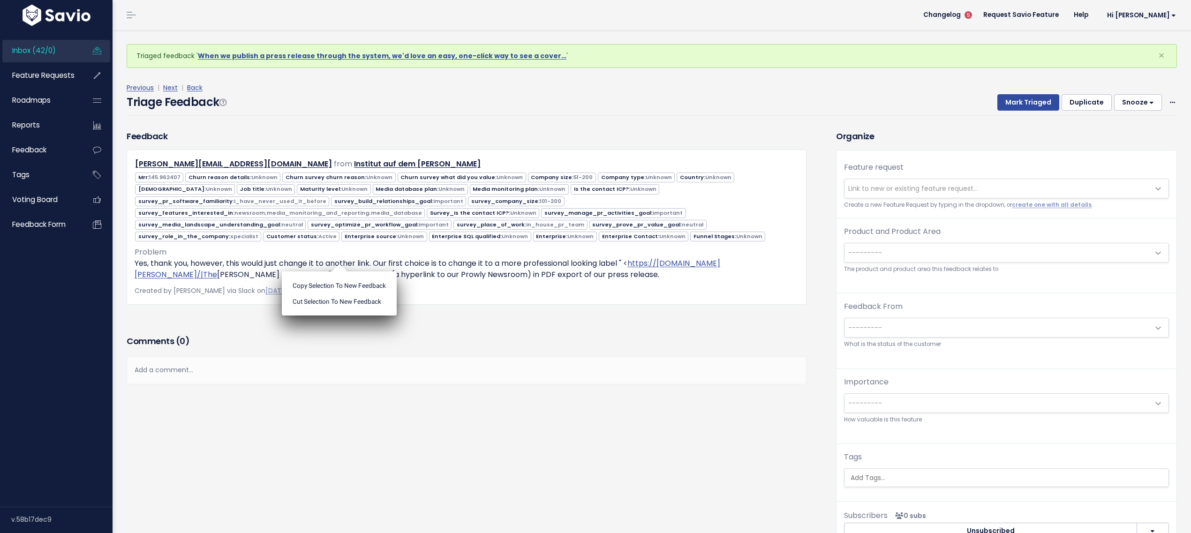
click at [338, 271] on ul "Copy selection to new Feedback Cut selection to new Feedback" at bounding box center [339, 293] width 115 height 44
click at [364, 286] on link "View in source app" at bounding box center [354, 290] width 68 height 9
